Goal: Task Accomplishment & Management: Complete application form

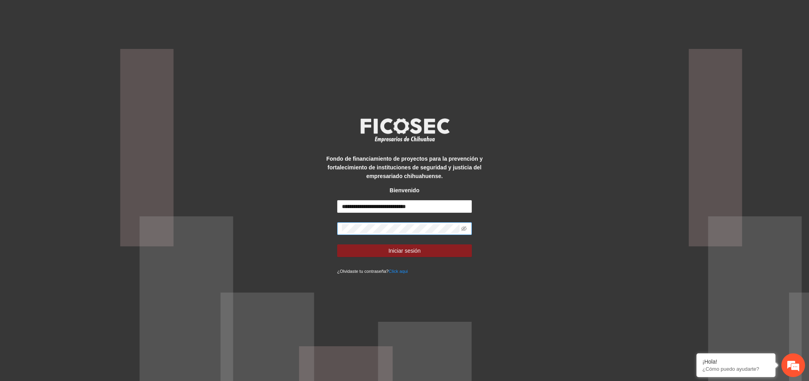
click at [461, 227] on span at bounding box center [404, 228] width 135 height 13
click at [465, 231] on icon "eye-invisible" at bounding box center [464, 229] width 6 height 6
click at [399, 251] on span "Iniciar sesión" at bounding box center [405, 250] width 32 height 9
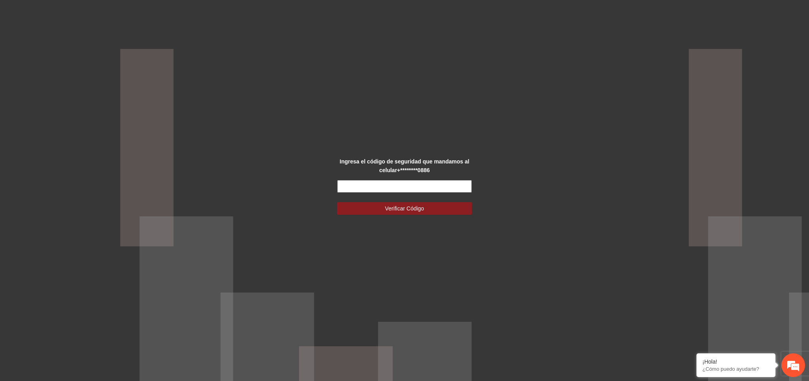
click at [386, 183] on input "text" at bounding box center [404, 186] width 135 height 13
type input "******"
click at [376, 207] on button "Verificar Código" at bounding box center [404, 208] width 135 height 13
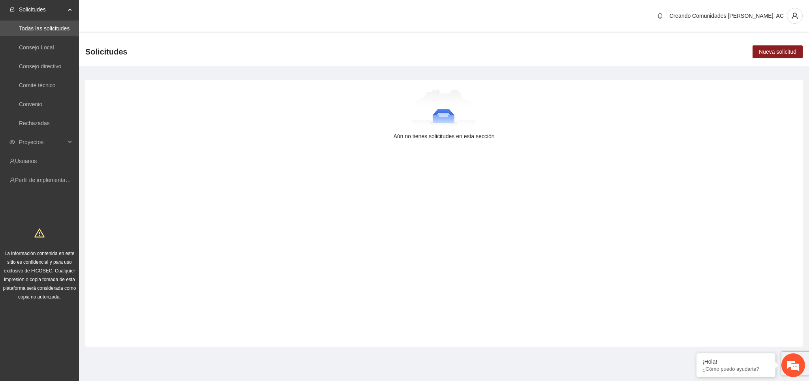
drag, startPoint x: 371, startPoint y: 177, endPoint x: 369, endPoint y: 188, distance: 10.8
click at [370, 188] on div "Aún no tienes solicitudes en esta sección" at bounding box center [444, 213] width 718 height 267
click at [38, 134] on ul "Solicitudes Todas las solicitudes Consejo Local Consejo directivo Comité técnic…" at bounding box center [39, 95] width 79 height 190
click at [38, 144] on span "Proyectos" at bounding box center [42, 142] width 47 height 16
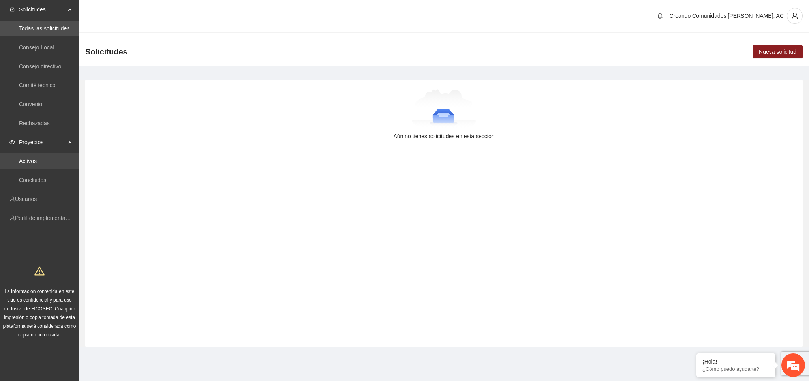
click at [37, 158] on link "Activos" at bounding box center [28, 161] width 18 height 6
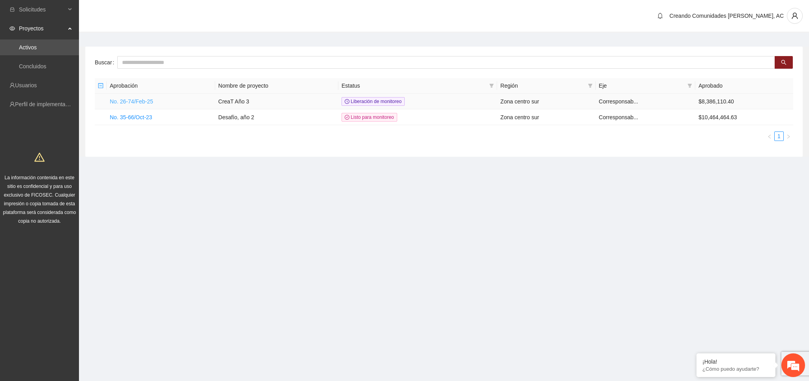
click at [140, 100] on link "No. 26-74/Feb-25" at bounding box center [131, 101] width 43 height 6
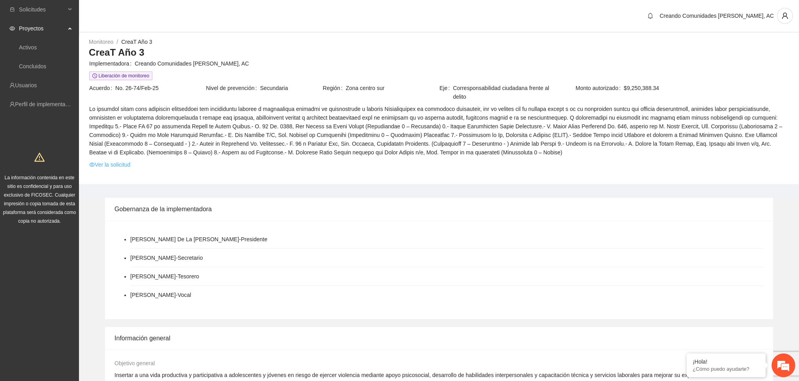
click at [116, 163] on link "Ver la solicitud" at bounding box center [109, 164] width 41 height 9
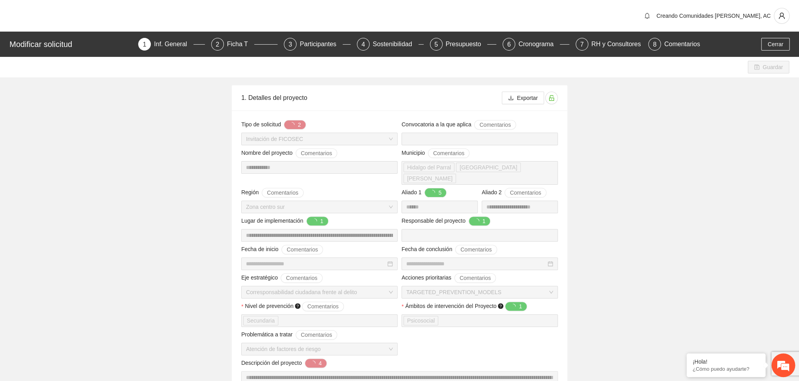
type input "**********"
click at [235, 53] on div "Modificar solicitud 1 Inf. General 2 Ficha T 3 Participantes 4 Sostenibilidad 5…" at bounding box center [399, 44] width 799 height 25
click at [235, 45] on div "Ficha T" at bounding box center [240, 44] width 27 height 13
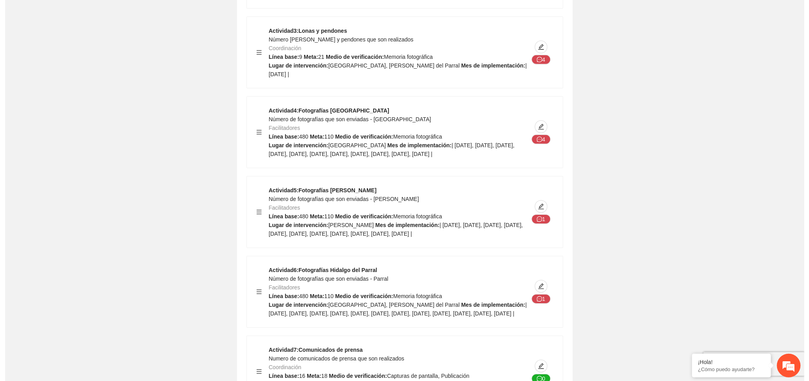
scroll to position [9210, 0]
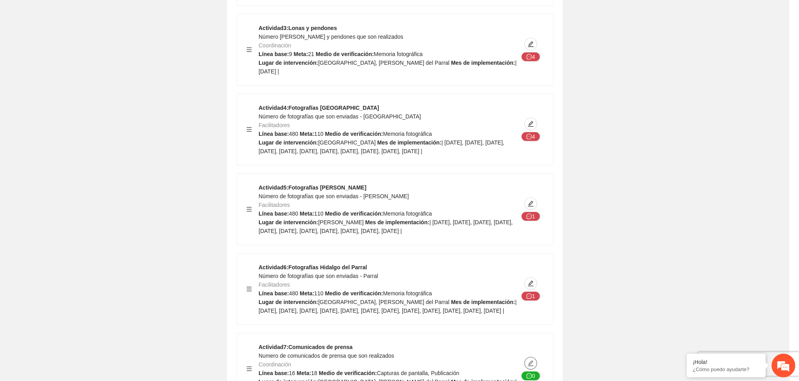
type textarea "**********"
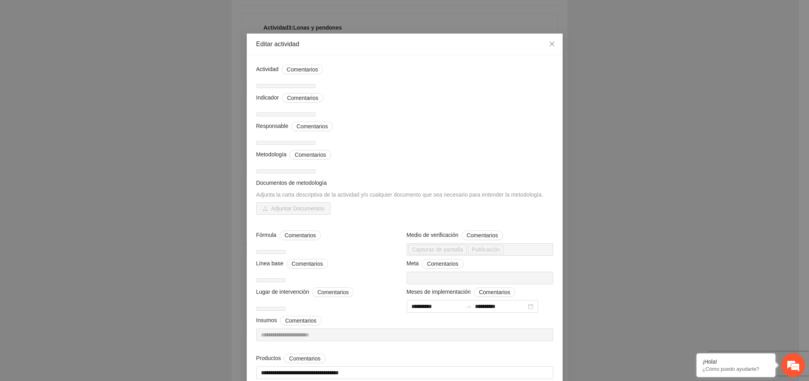
scroll to position [0, 0]
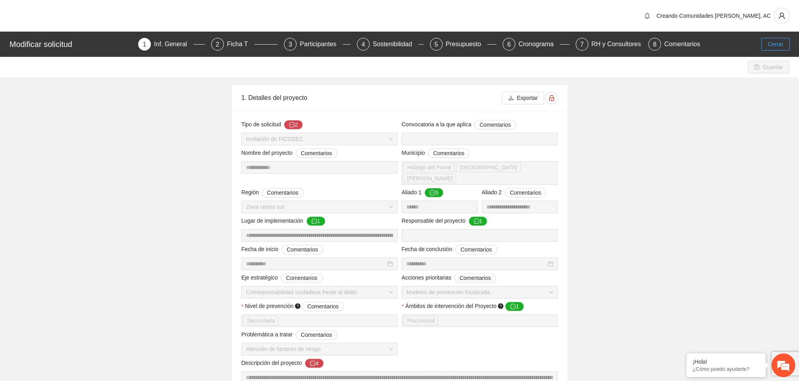
click at [774, 48] on span "Cerrar" at bounding box center [776, 44] width 16 height 9
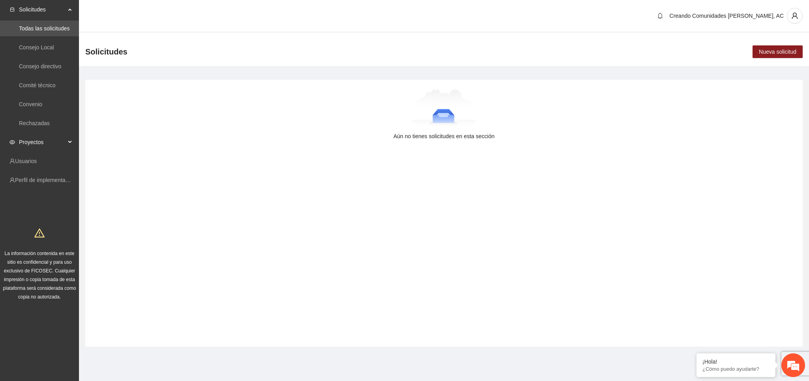
click at [34, 142] on span "Proyectos" at bounding box center [42, 142] width 47 height 16
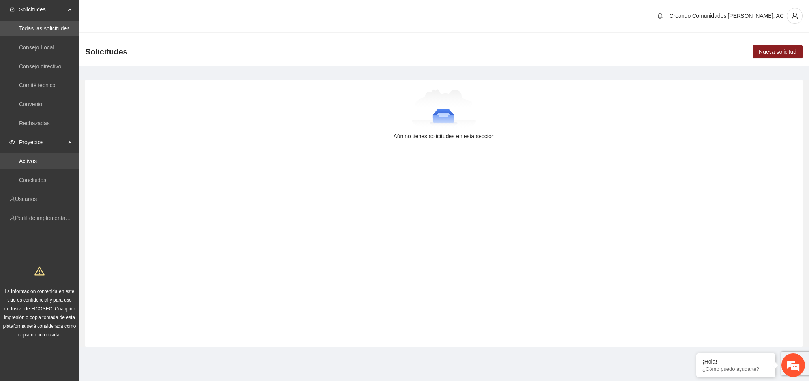
click at [23, 161] on link "Activos" at bounding box center [28, 161] width 18 height 6
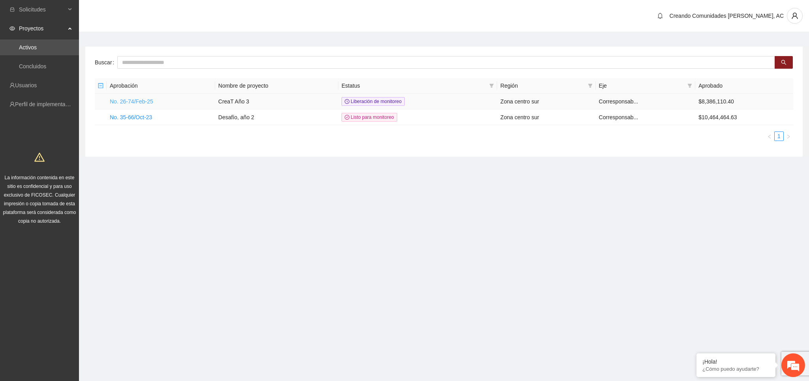
click at [112, 100] on link "No. 26-74/Feb-25" at bounding box center [131, 101] width 43 height 6
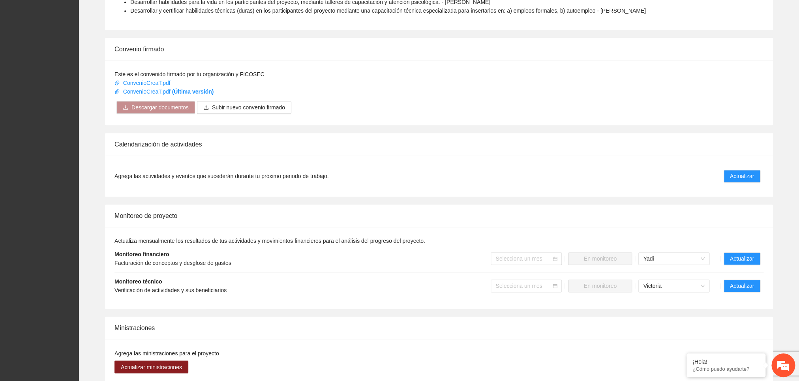
scroll to position [469, 0]
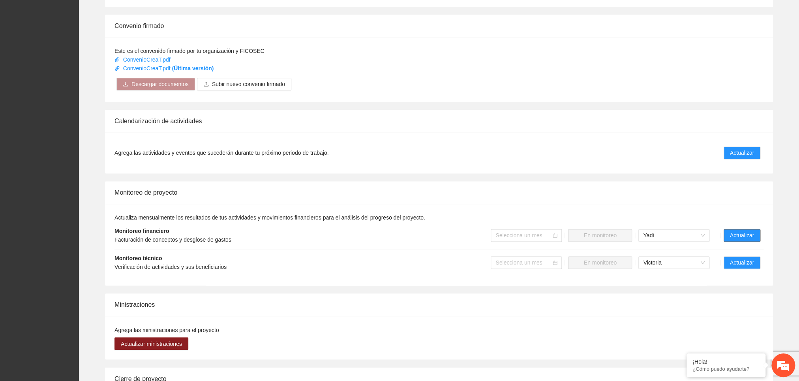
click at [744, 237] on button "Actualizar" at bounding box center [742, 235] width 37 height 13
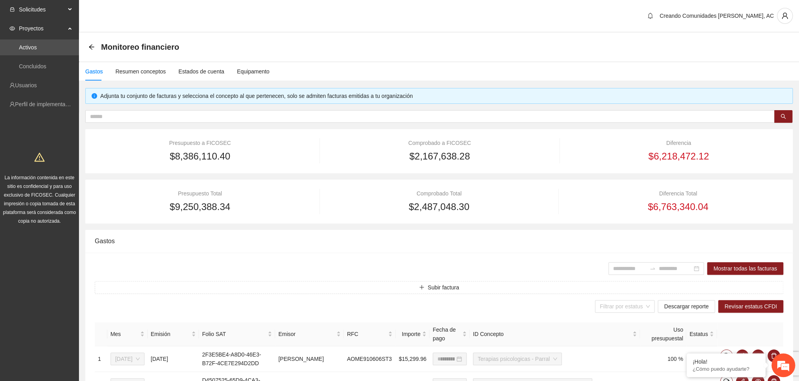
click at [38, 7] on span "Solicitudes" at bounding box center [42, 10] width 47 height 16
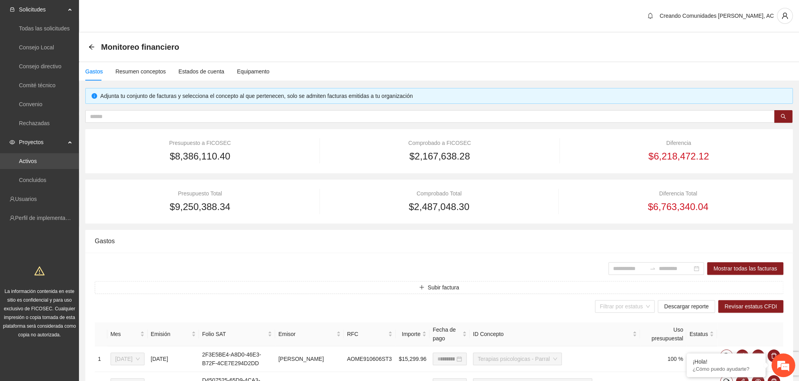
click at [34, 160] on link "Activos" at bounding box center [28, 161] width 18 height 6
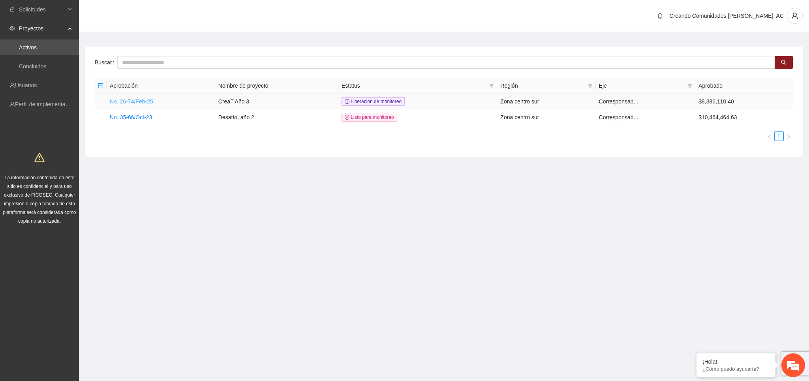
click at [126, 103] on link "No. 26-74/Feb-25" at bounding box center [131, 101] width 43 height 6
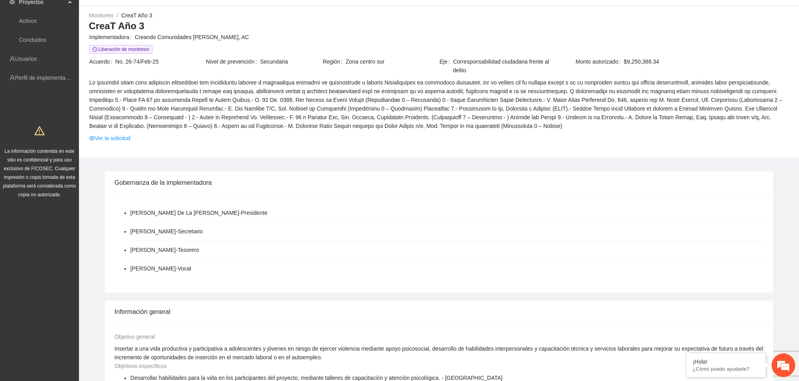
scroll to position [43, 0]
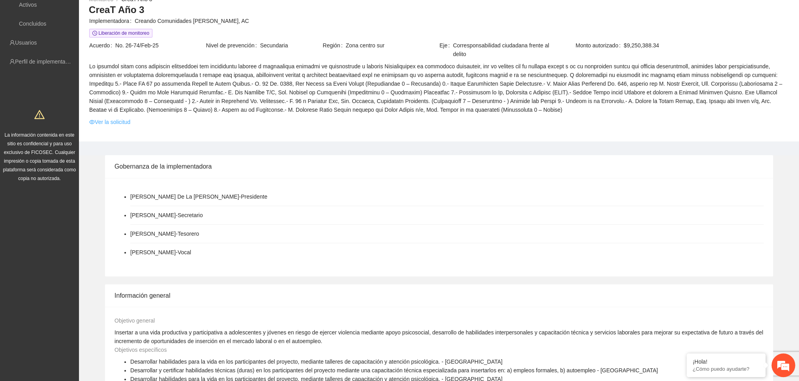
click at [105, 124] on link "Ver la solicitud" at bounding box center [109, 122] width 41 height 9
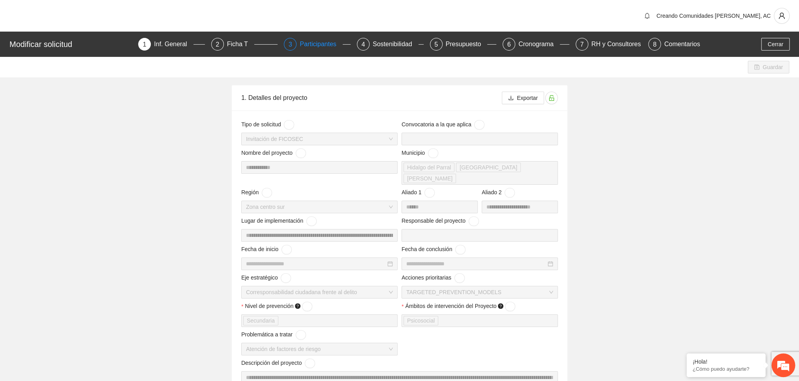
type input "**********"
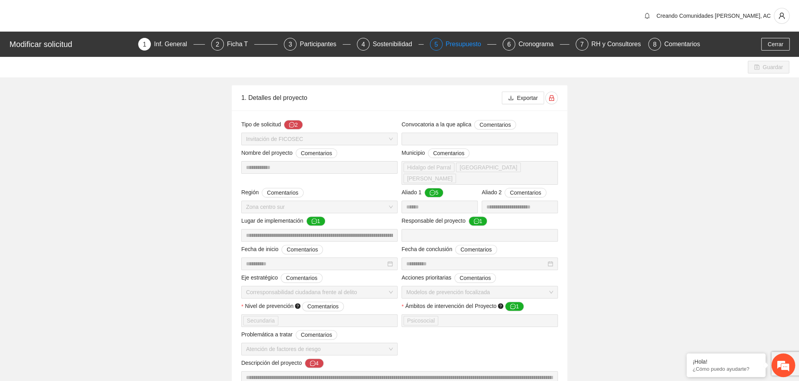
click at [455, 49] on div "Presupuesto" at bounding box center [467, 44] width 42 height 13
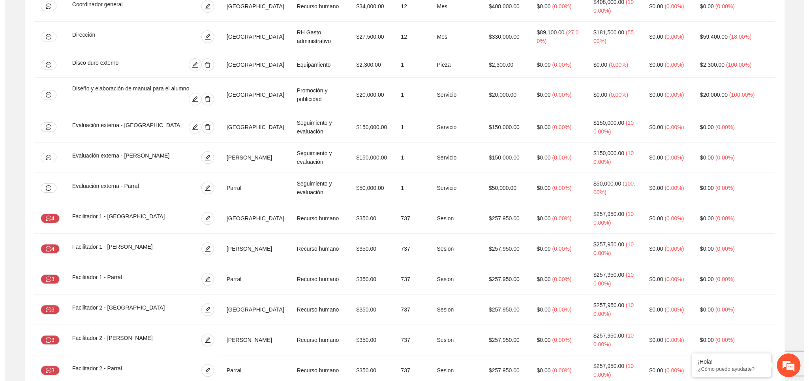
scroll to position [1662, 0]
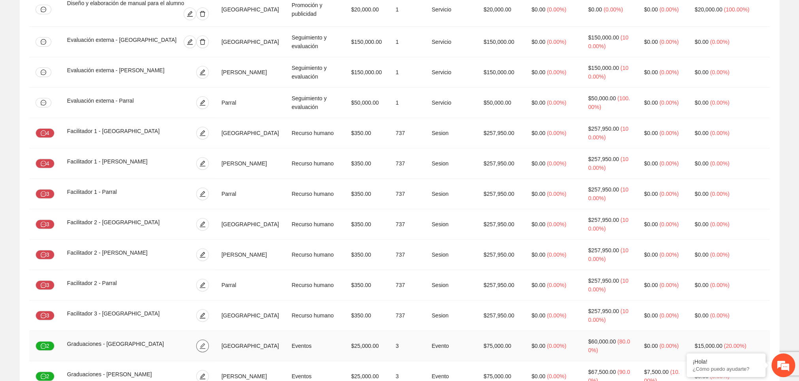
click at [209, 340] on button "button" at bounding box center [202, 346] width 13 height 13
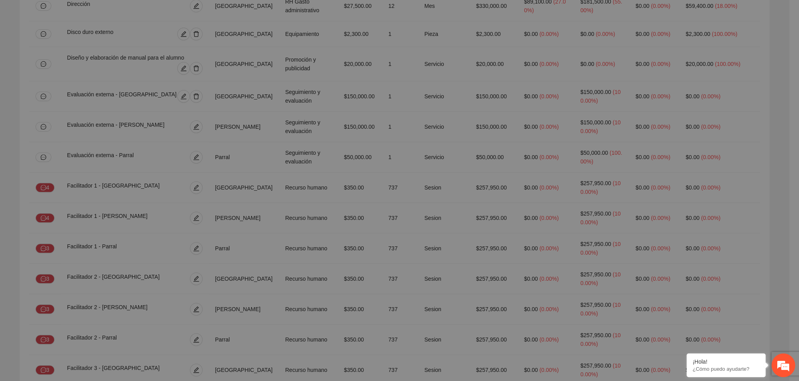
type input "*"
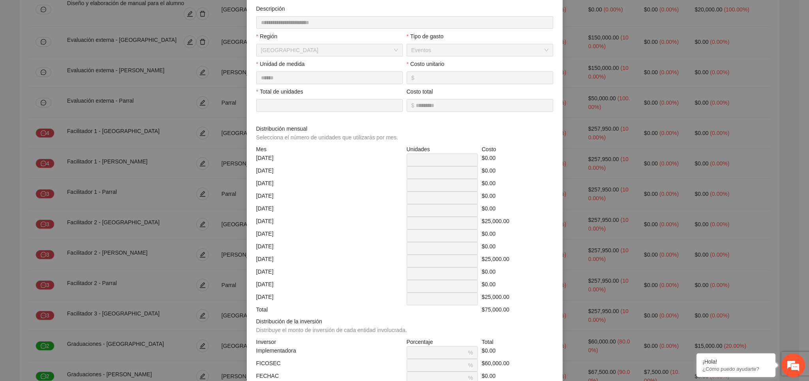
scroll to position [47, 0]
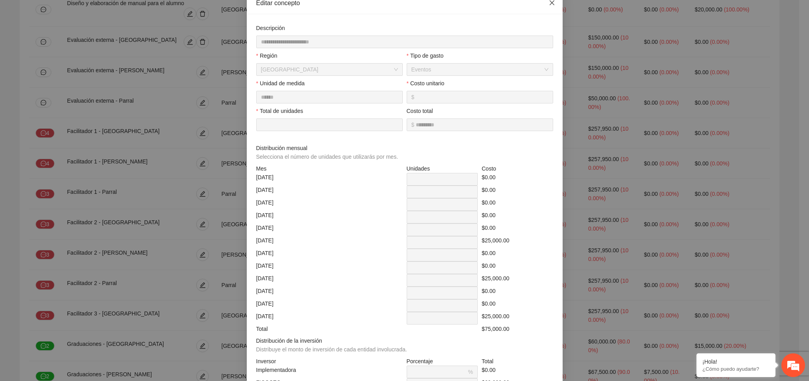
click at [549, 4] on icon "close" at bounding box center [552, 3] width 6 height 6
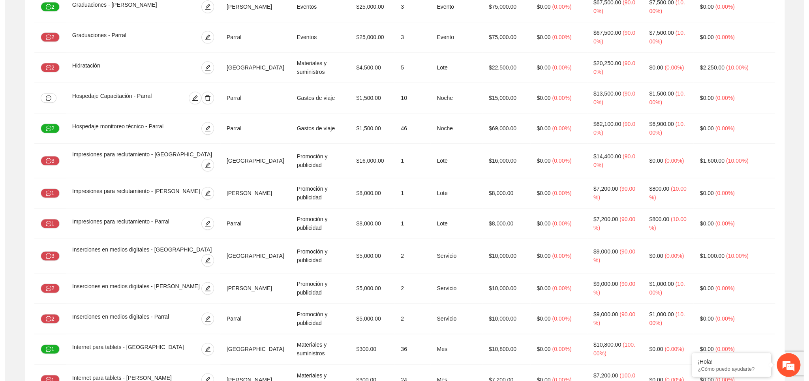
scroll to position [1996, 0]
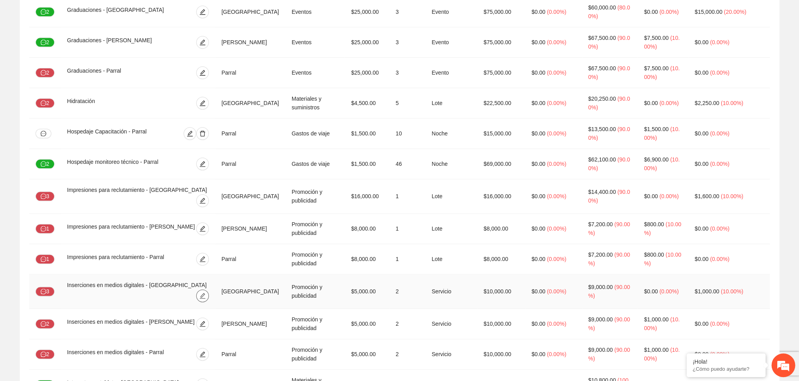
click at [209, 290] on button "button" at bounding box center [202, 296] width 13 height 13
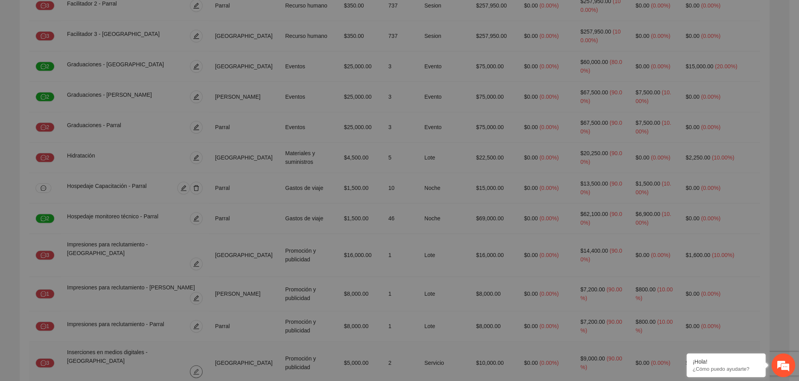
type input "*********"
type input "**********"
type input "********"
type input "****"
type input "*"
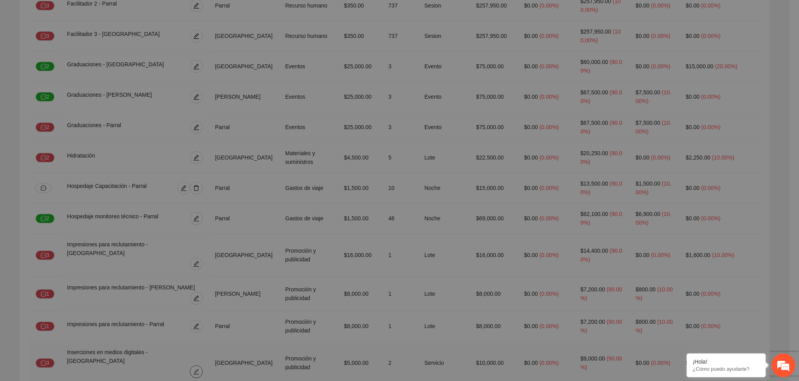
type input "*"
type input "**"
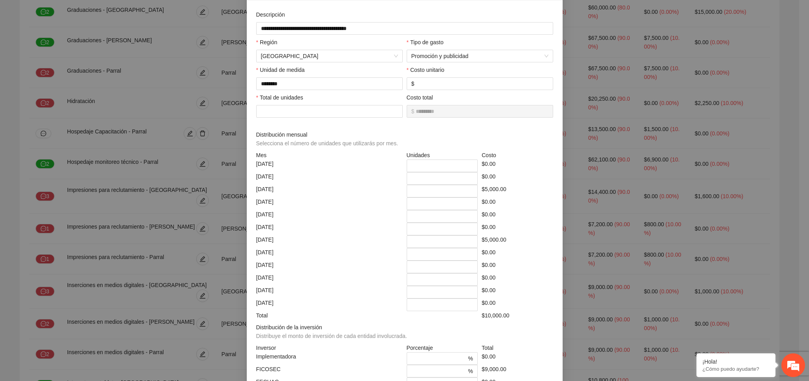
scroll to position [85, 0]
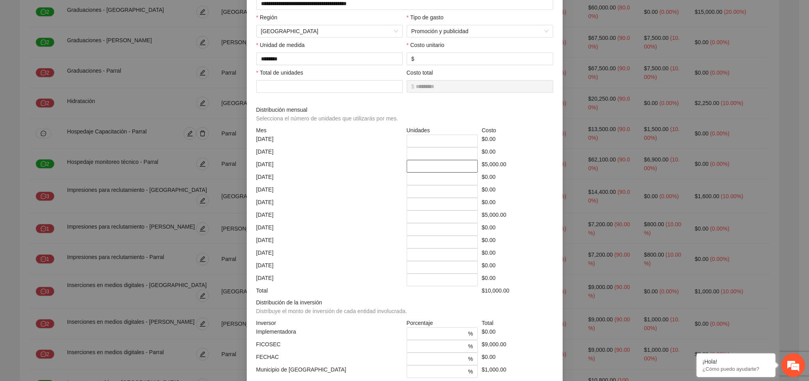
click at [416, 173] on input "*" at bounding box center [442, 166] width 71 height 13
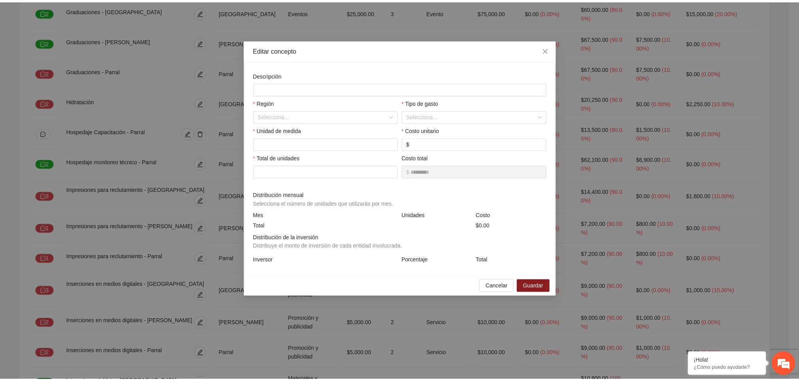
scroll to position [0, 0]
